Goal: Navigation & Orientation: Find specific page/section

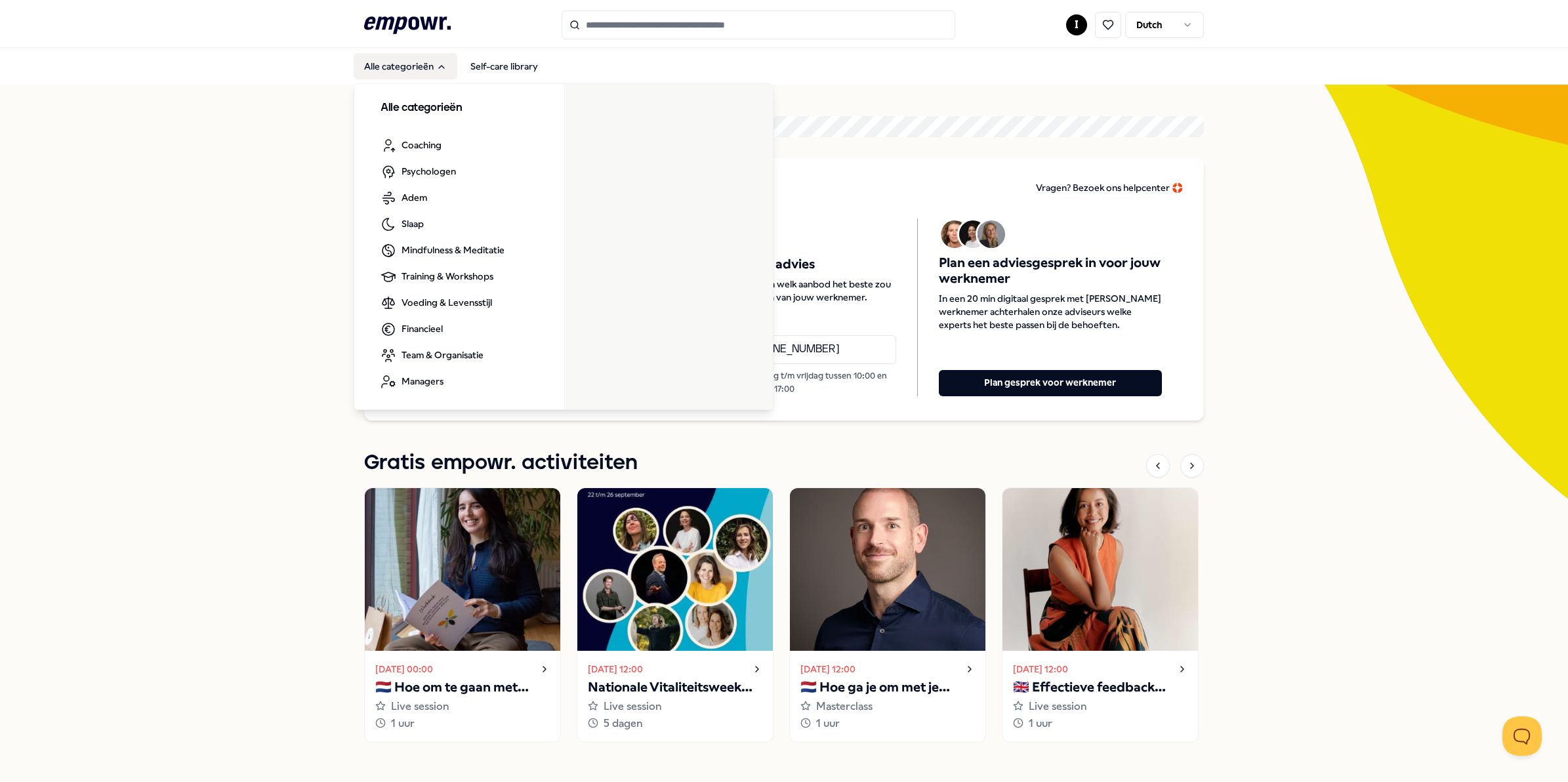
click at [439, 68] on icon "Main" at bounding box center [441, 66] width 5 height 3
click at [373, 71] on button "Alle categorieën" at bounding box center [405, 66] width 104 height 27
click at [381, 66] on button "Alle categorieën" at bounding box center [405, 66] width 104 height 27
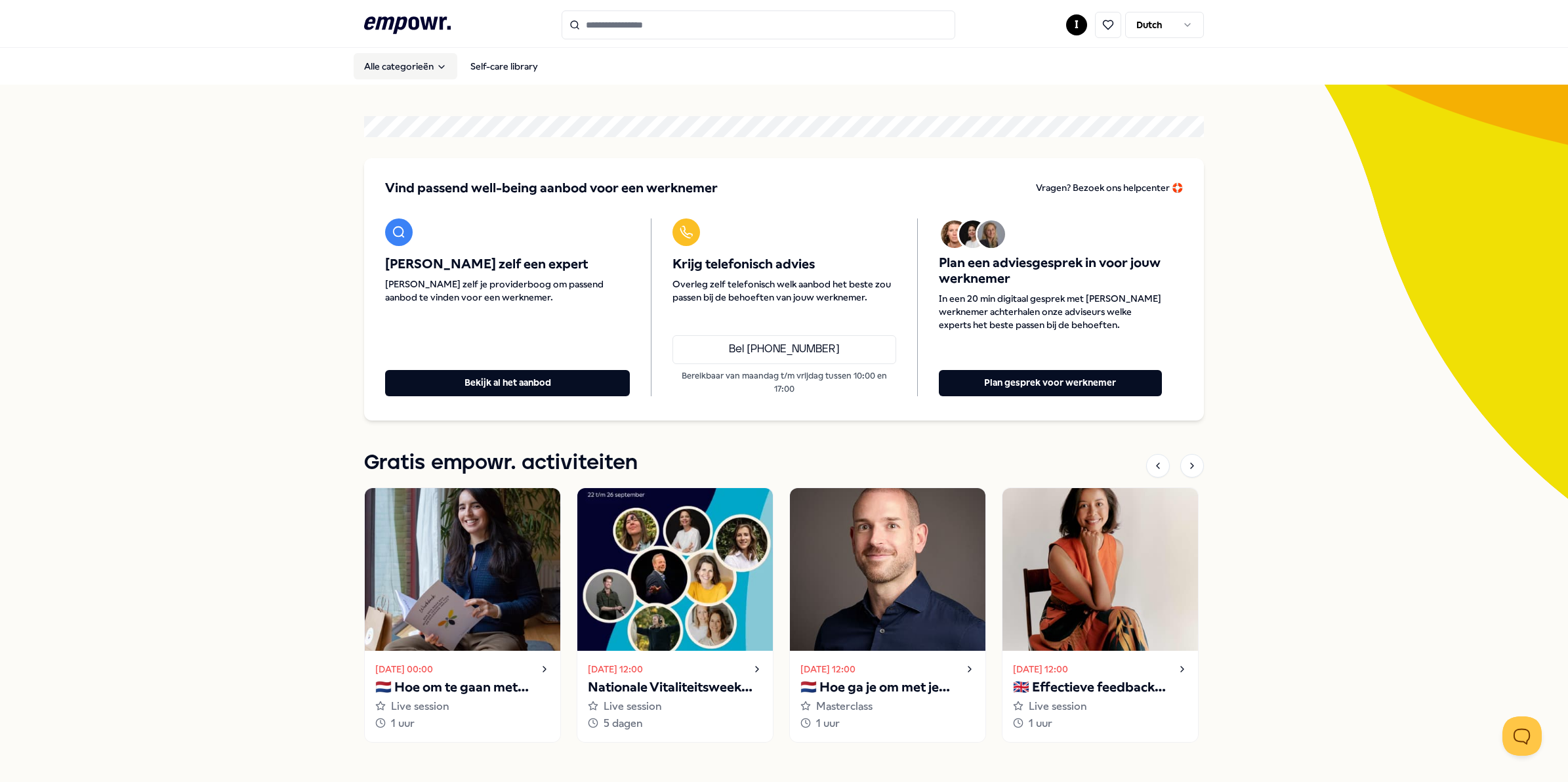
click at [436, 64] on icon "Main" at bounding box center [441, 67] width 10 height 10
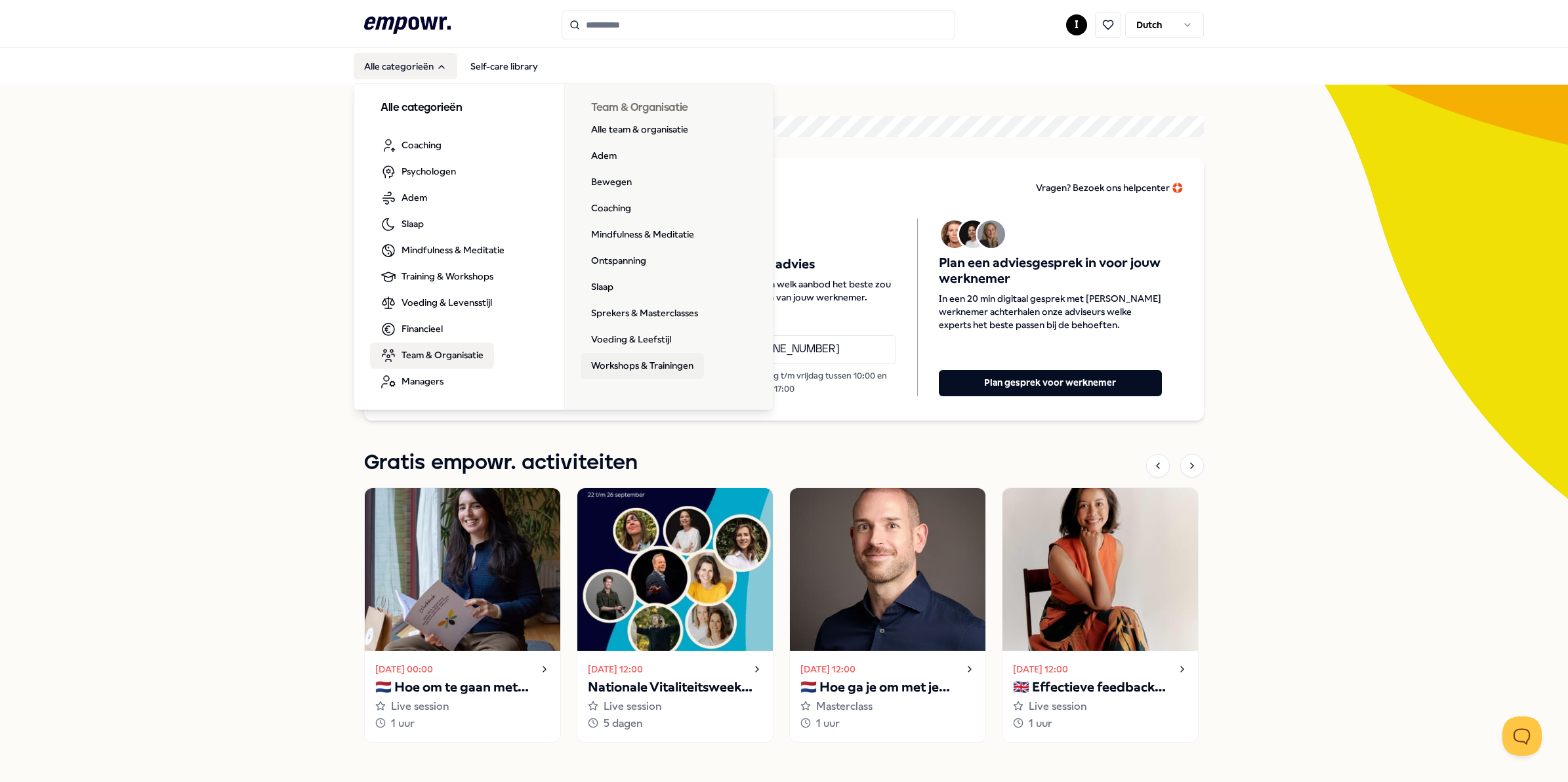
click at [632, 361] on link "Workshops & Trainingen" at bounding box center [642, 366] width 124 height 27
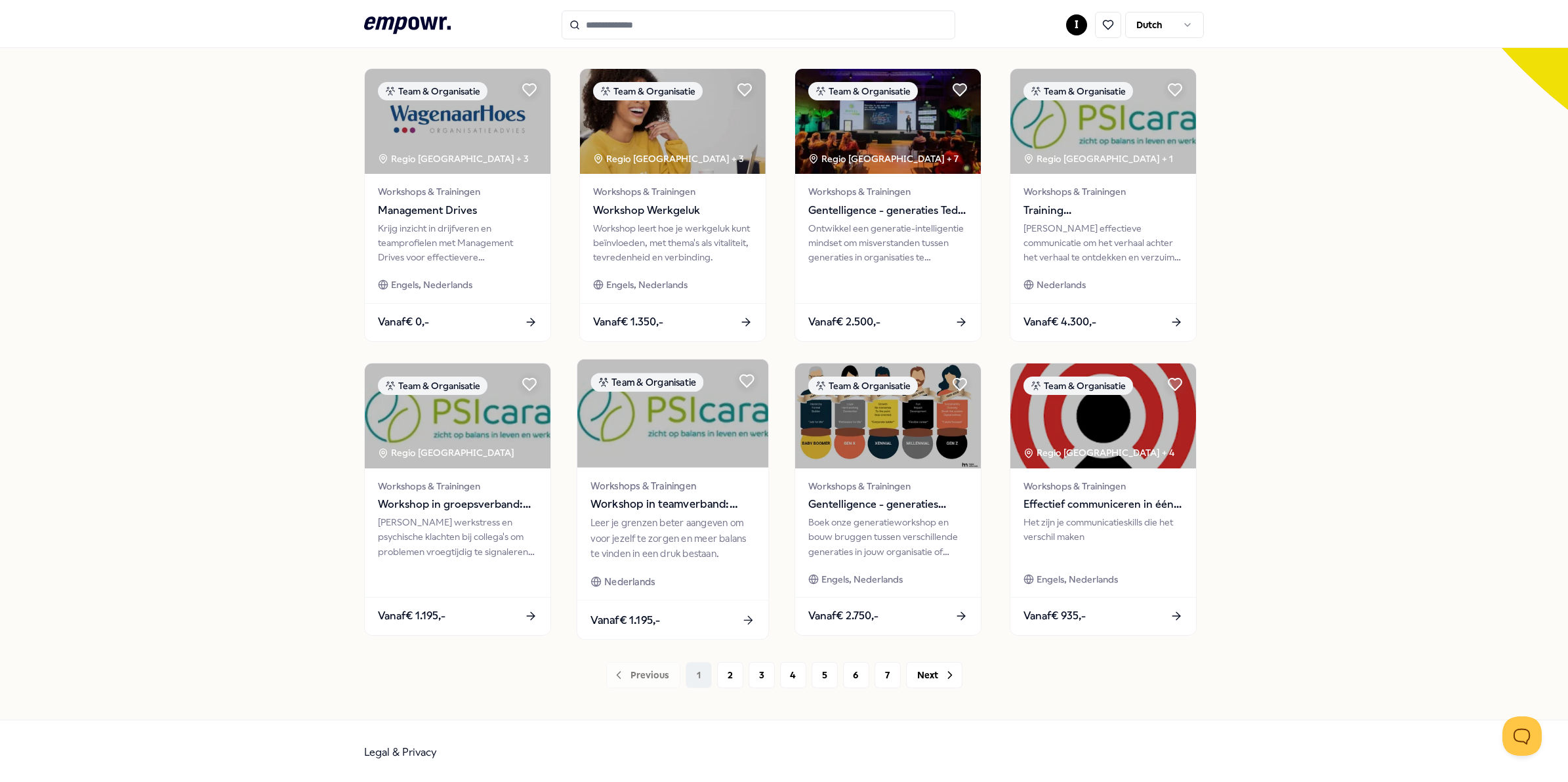
scroll to position [391, 0]
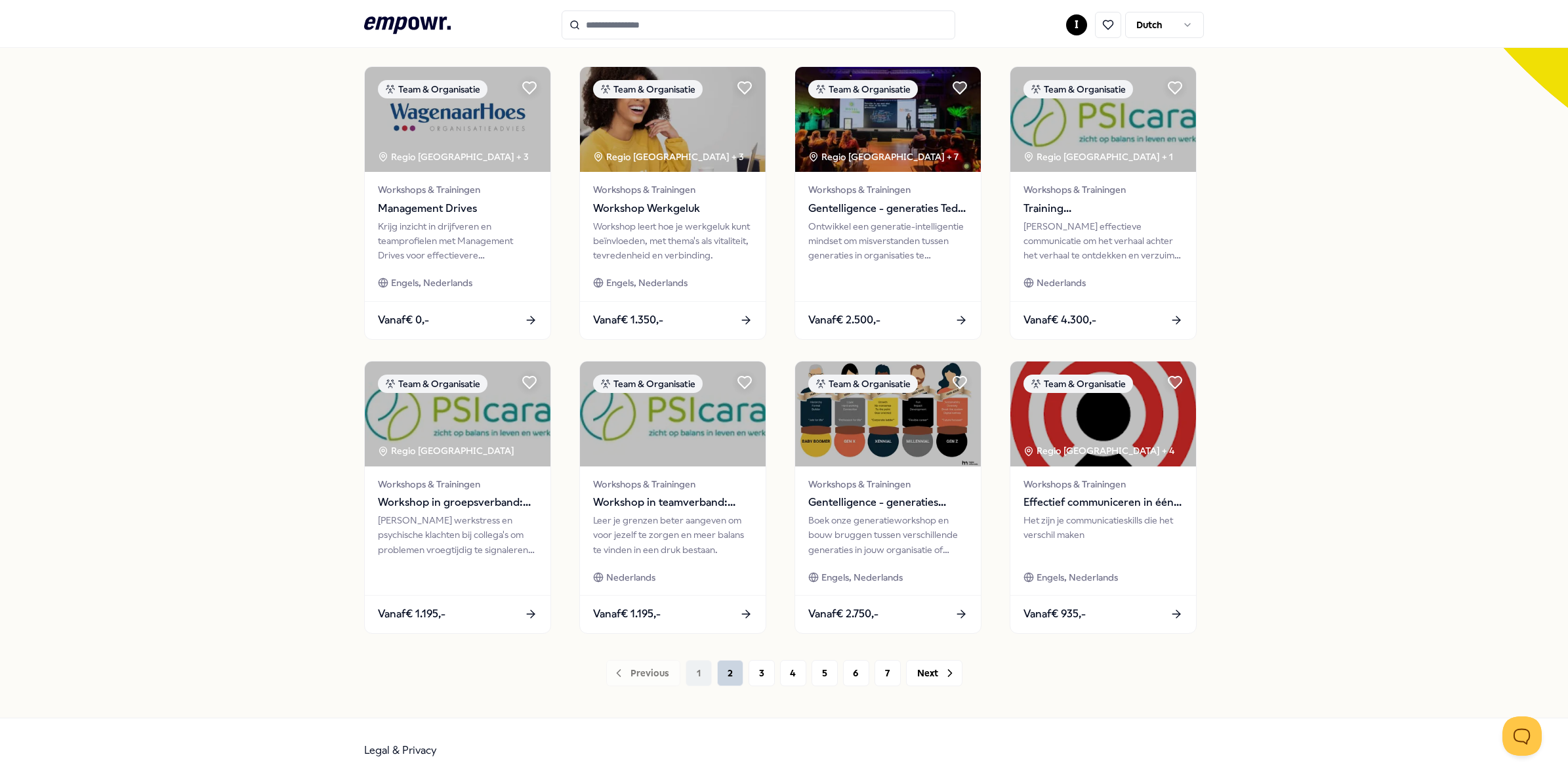
click at [722, 674] on button "2" at bounding box center [730, 673] width 27 height 27
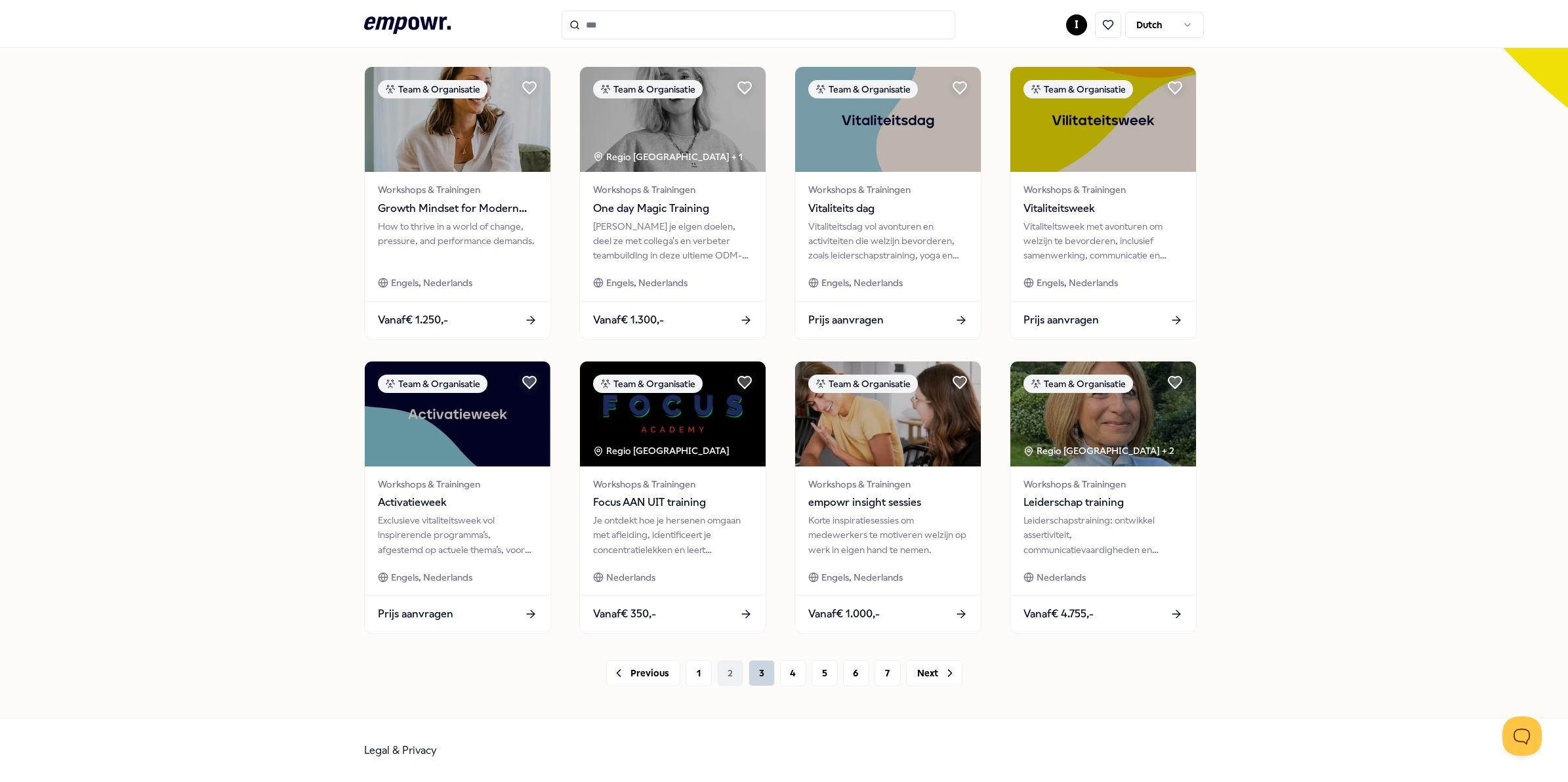
click at [760, 670] on button "3" at bounding box center [762, 673] width 27 height 27
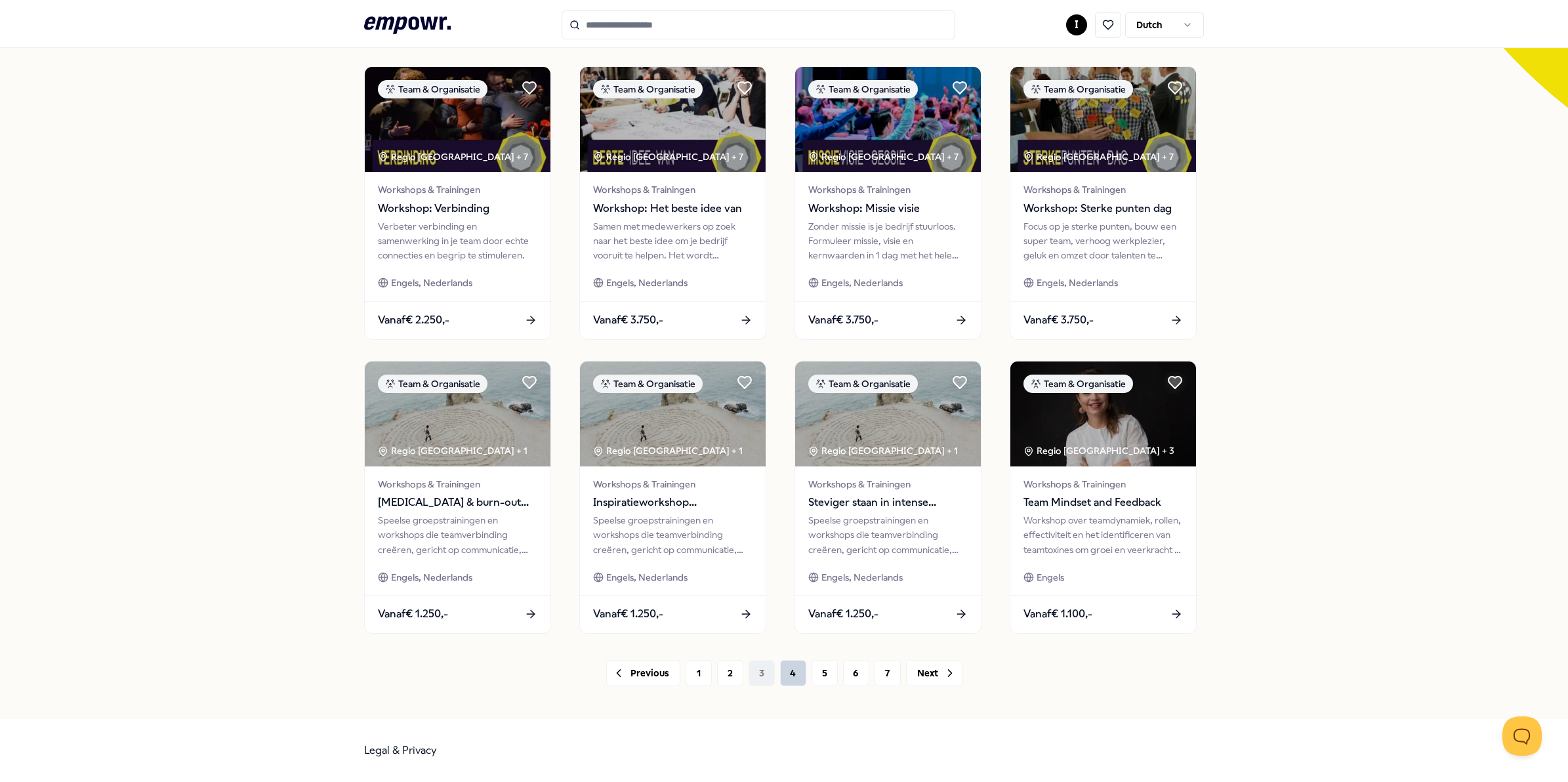
click at [789, 676] on button "4" at bounding box center [793, 673] width 27 height 27
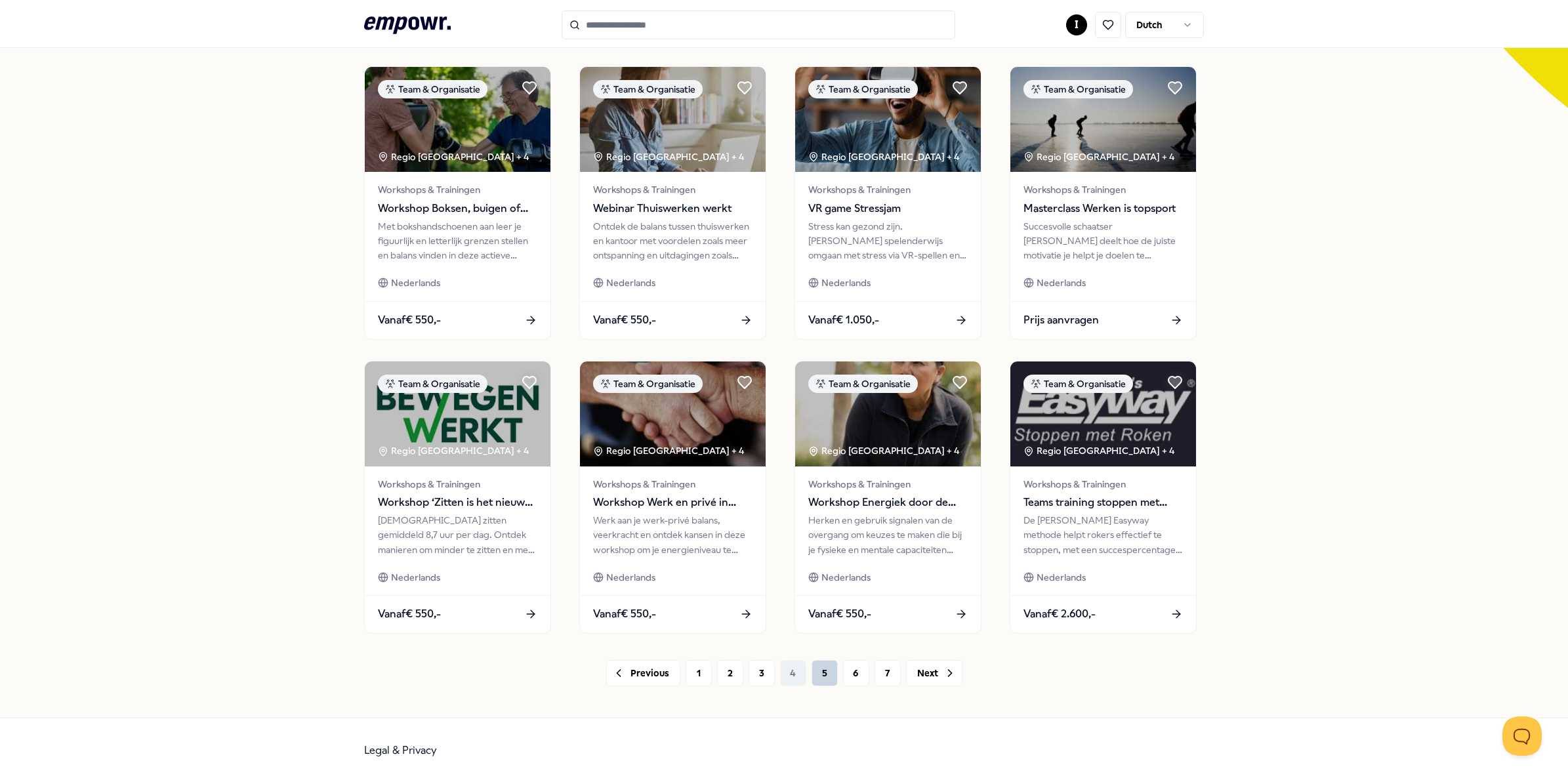
click at [823, 670] on button "5" at bounding box center [824, 673] width 27 height 27
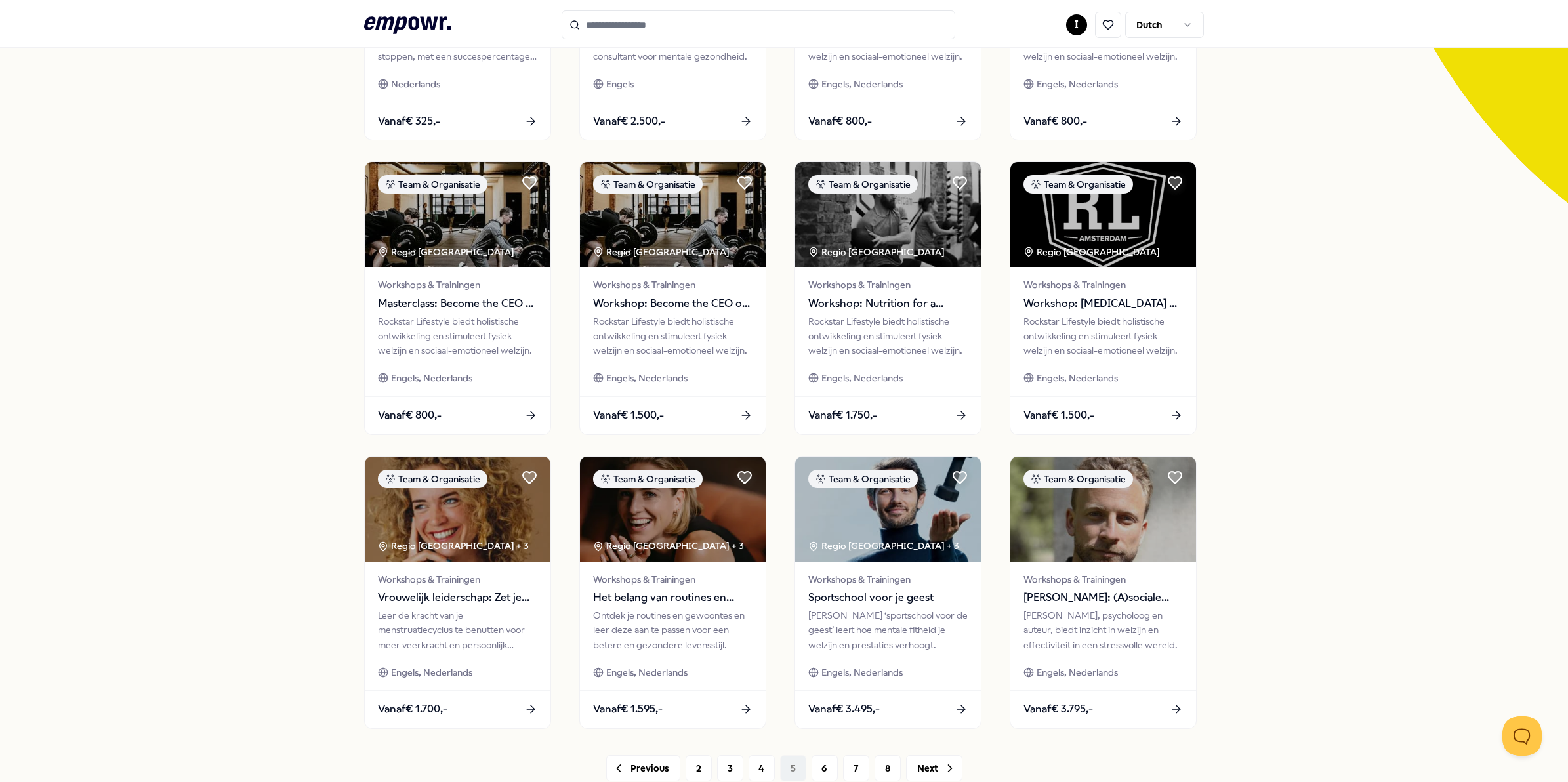
scroll to position [391, 0]
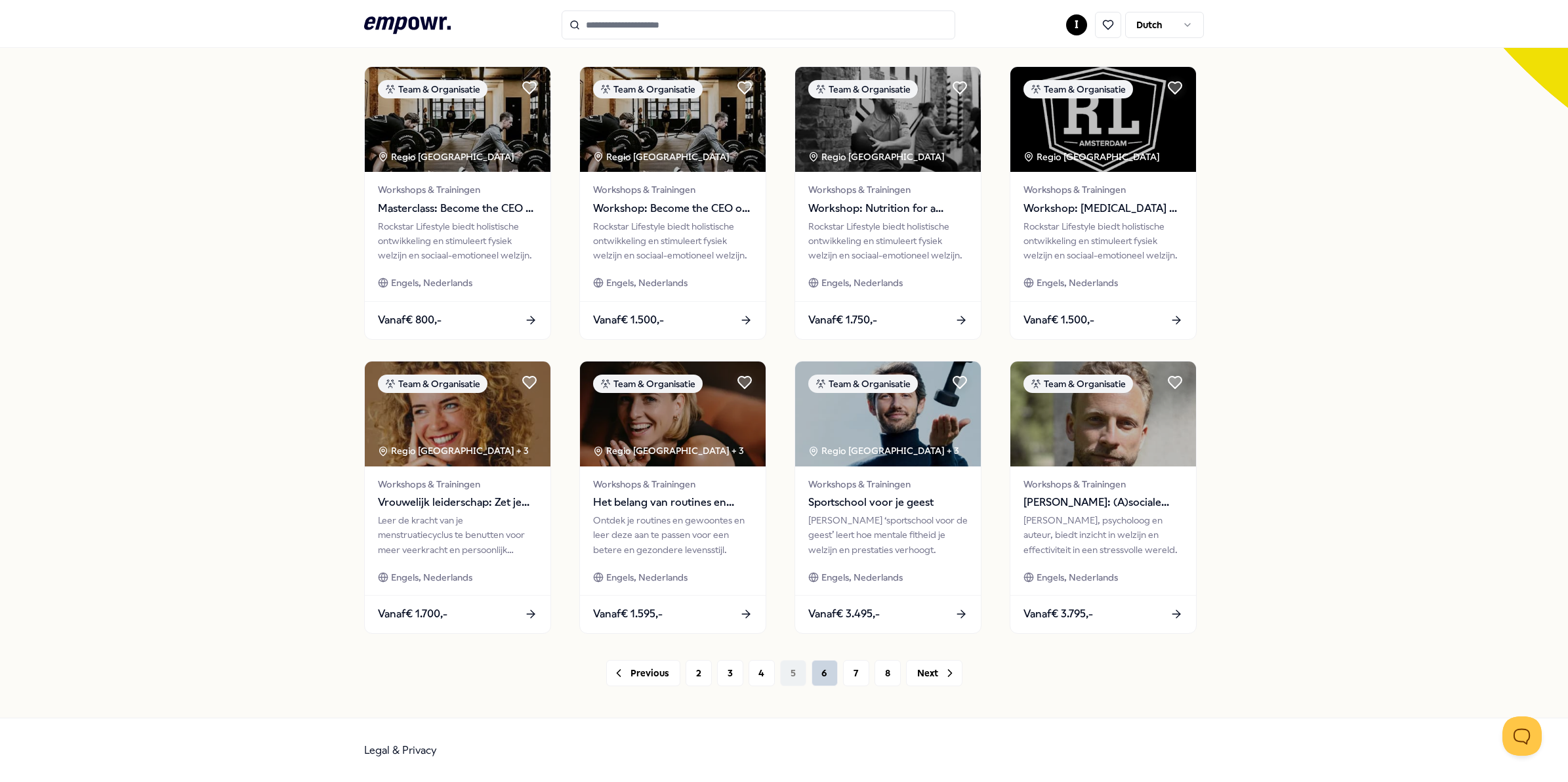
click at [814, 670] on button "6" at bounding box center [824, 673] width 27 height 27
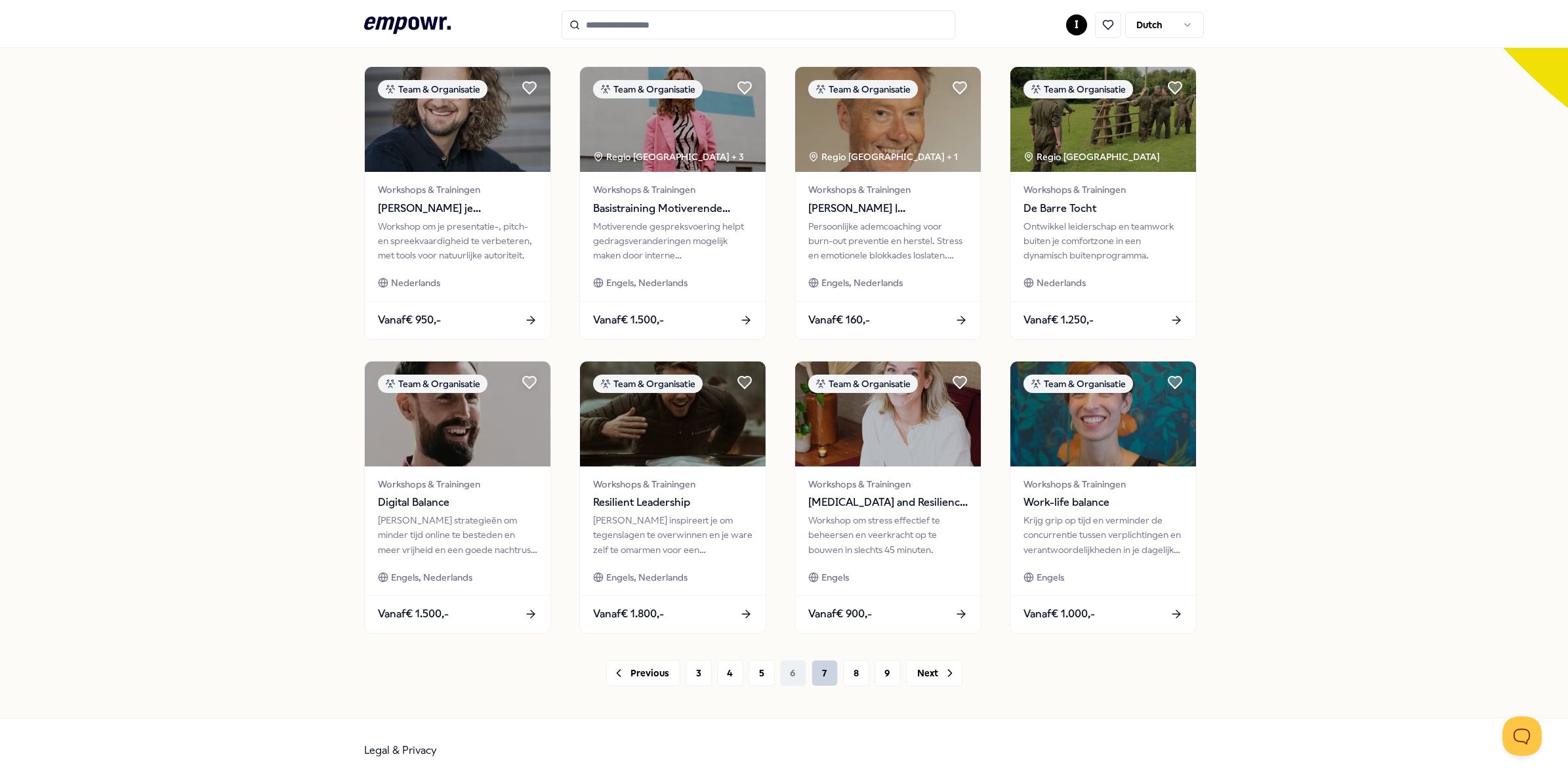
click at [821, 672] on button "7" at bounding box center [824, 673] width 27 height 27
